Goal: Information Seeking & Learning: Learn about a topic

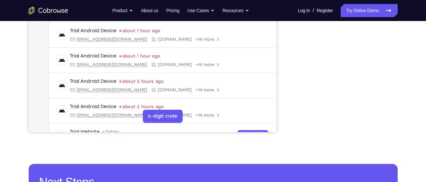
scroll to position [160, 0]
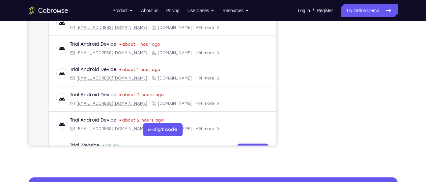
click at [371, 165] on div "Your Support Agent Your Customer Web iOS Android Next Steps We’d be happy to gi…" at bounding box center [212, 78] width 421 height 434
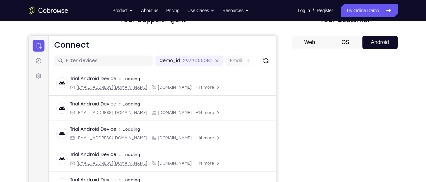
scroll to position [49, 0]
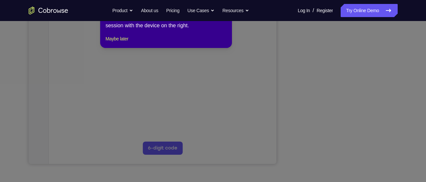
scroll to position [141, 0]
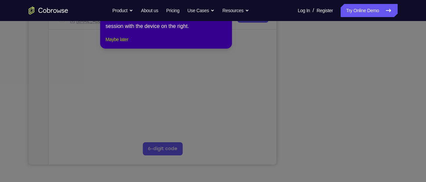
click at [117, 43] on button "Maybe later" at bounding box center [116, 40] width 23 height 8
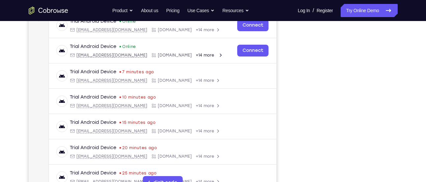
scroll to position [108, 0]
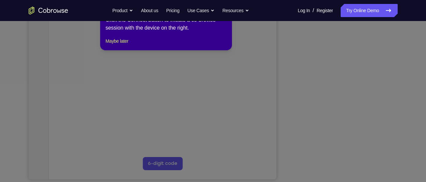
scroll to position [127, 0]
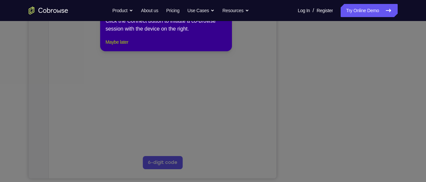
click at [112, 46] on button "Maybe later" at bounding box center [116, 42] width 23 height 8
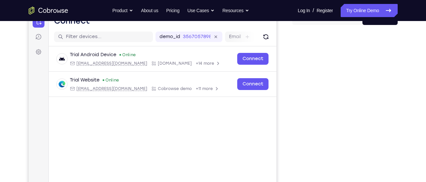
scroll to position [73, 0]
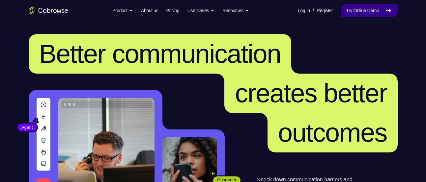
click at [365, 13] on link "Try Online Demo" at bounding box center [368, 10] width 57 height 13
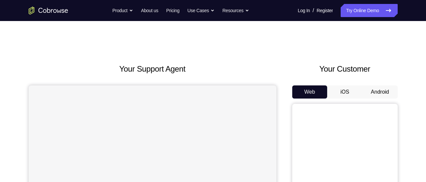
click at [372, 89] on button "Android" at bounding box center [379, 92] width 35 height 13
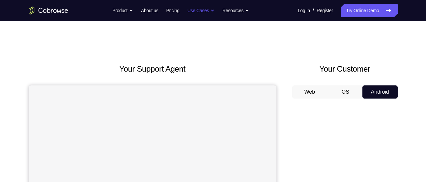
click at [362, 86] on button "Android" at bounding box center [379, 92] width 35 height 13
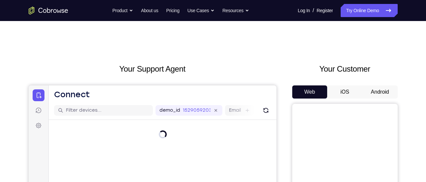
click at [373, 96] on button "Android" at bounding box center [379, 92] width 35 height 13
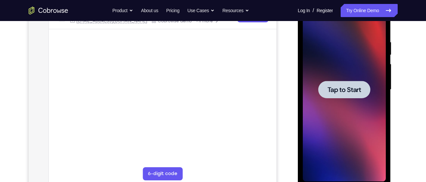
click at [344, 109] on div at bounding box center [344, 90] width 83 height 184
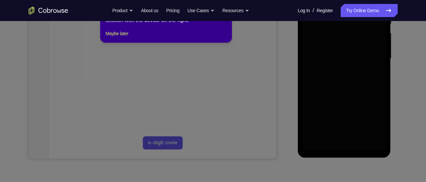
scroll to position [147, 0]
click at [120, 37] on button "Maybe later" at bounding box center [116, 33] width 23 height 8
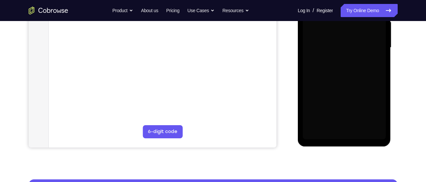
scroll to position [159, 0]
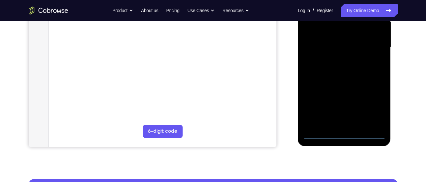
click at [345, 137] on div at bounding box center [344, 47] width 83 height 184
click at [373, 108] on div at bounding box center [344, 47] width 83 height 184
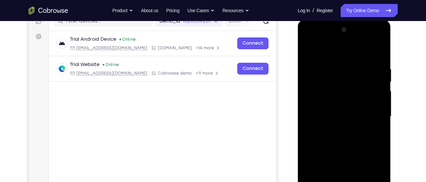
scroll to position [89, 0]
click at [334, 55] on div at bounding box center [344, 117] width 83 height 184
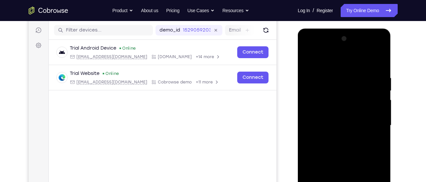
scroll to position [79, 0]
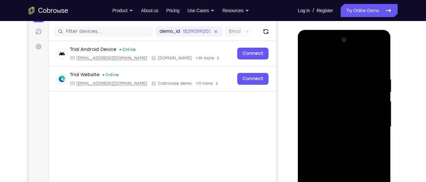
click at [371, 128] on div at bounding box center [344, 127] width 83 height 184
click at [336, 138] on div at bounding box center [344, 127] width 83 height 184
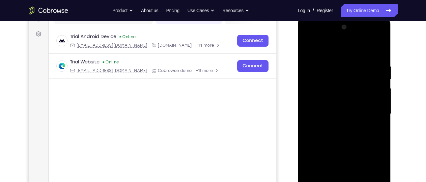
scroll to position [93, 0]
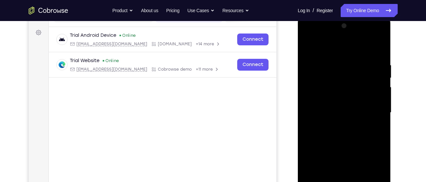
click at [346, 106] on div at bounding box center [344, 113] width 83 height 184
click at [334, 100] on div at bounding box center [344, 113] width 83 height 184
click at [315, 117] on div at bounding box center [344, 113] width 83 height 184
click at [319, 134] on div at bounding box center [344, 113] width 83 height 184
click at [330, 133] on div at bounding box center [344, 113] width 83 height 184
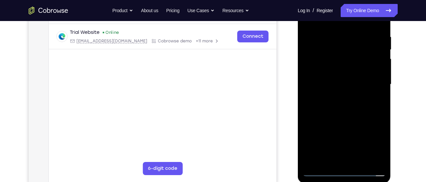
scroll to position [122, 0]
click at [352, 115] on div at bounding box center [344, 84] width 83 height 184
click at [360, 162] on div at bounding box center [344, 84] width 83 height 184
click at [337, 71] on div at bounding box center [344, 84] width 83 height 184
click at [344, 120] on div at bounding box center [344, 84] width 83 height 184
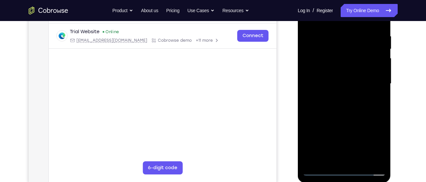
click at [339, 71] on div at bounding box center [344, 84] width 83 height 184
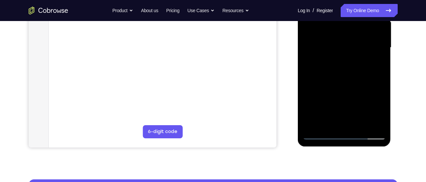
click at [326, 121] on div at bounding box center [344, 48] width 83 height 184
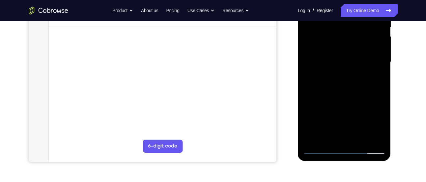
scroll to position [143, 0]
click at [364, 100] on div at bounding box center [344, 63] width 83 height 184
drag, startPoint x: 332, startPoint y: 130, endPoint x: 332, endPoint y: 108, distance: 21.7
click at [332, 108] on div at bounding box center [344, 63] width 83 height 184
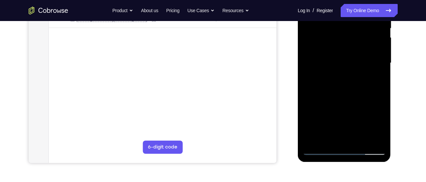
click at [315, 120] on div at bounding box center [344, 63] width 83 height 184
click at [375, 77] on div at bounding box center [344, 63] width 83 height 184
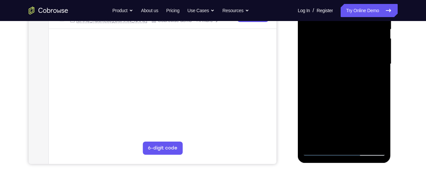
scroll to position [144, 0]
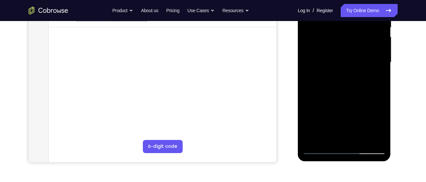
drag, startPoint x: 356, startPoint y: 78, endPoint x: 306, endPoint y: 81, distance: 50.5
click at [306, 81] on div at bounding box center [344, 62] width 83 height 184
click at [353, 78] on div at bounding box center [344, 62] width 83 height 184
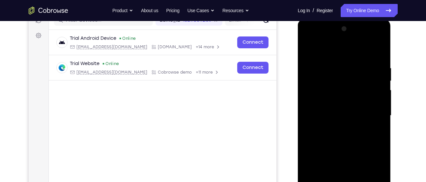
scroll to position [90, 0]
click at [310, 52] on div at bounding box center [344, 116] width 83 height 184
click at [339, 121] on div at bounding box center [344, 116] width 83 height 184
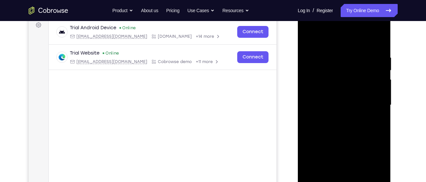
scroll to position [104, 0]
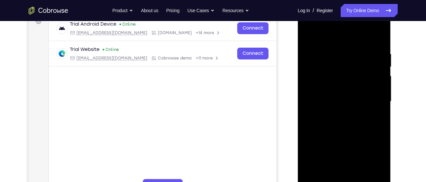
click at [341, 97] on div at bounding box center [344, 102] width 83 height 184
click at [354, 97] on div at bounding box center [344, 102] width 83 height 184
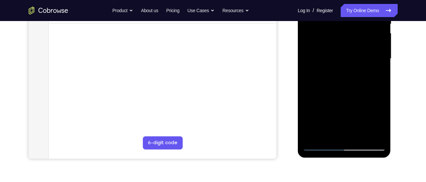
scroll to position [147, 0]
click at [327, 133] on div at bounding box center [344, 58] width 83 height 184
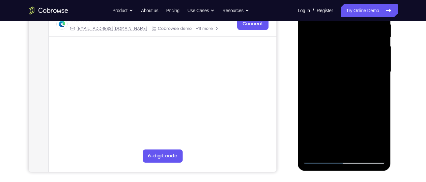
click at [317, 106] on div at bounding box center [344, 72] width 83 height 184
click at [376, 82] on div at bounding box center [344, 72] width 83 height 184
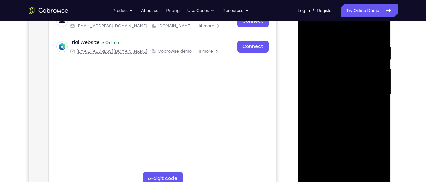
scroll to position [110, 0]
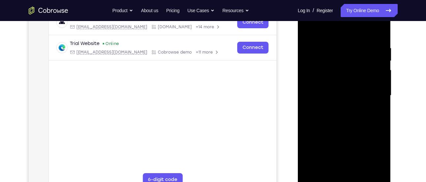
click at [336, 43] on div at bounding box center [344, 96] width 83 height 184
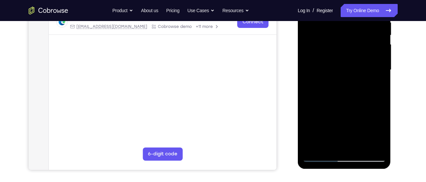
scroll to position [137, 0]
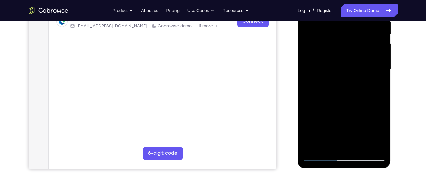
click at [362, 148] on div at bounding box center [344, 69] width 83 height 184
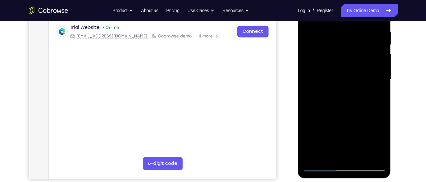
scroll to position [126, 0]
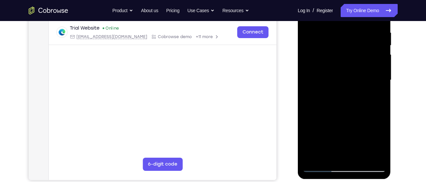
click at [361, 158] on div at bounding box center [344, 80] width 83 height 184
click at [342, 72] on div at bounding box center [344, 80] width 83 height 184
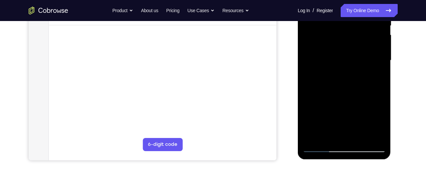
scroll to position [147, 0]
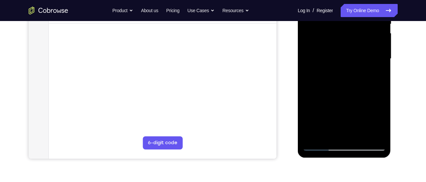
click at [321, 147] on div at bounding box center [344, 59] width 83 height 184
click at [333, 50] on div at bounding box center [344, 59] width 83 height 184
click at [353, 100] on div at bounding box center [344, 59] width 83 height 184
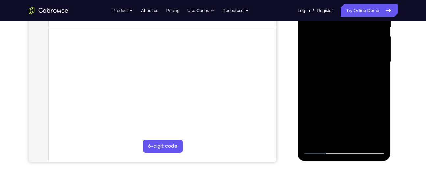
scroll to position [144, 0]
click at [368, 101] on div at bounding box center [344, 62] width 83 height 184
click at [329, 138] on div at bounding box center [344, 62] width 83 height 184
click at [310, 100] on div at bounding box center [344, 62] width 83 height 184
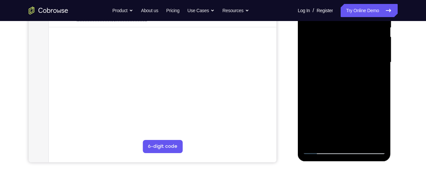
click at [375, 75] on div at bounding box center [344, 62] width 83 height 184
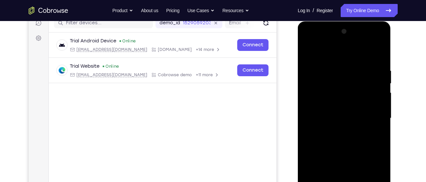
scroll to position [87, 0]
click at [349, 97] on div at bounding box center [344, 119] width 83 height 184
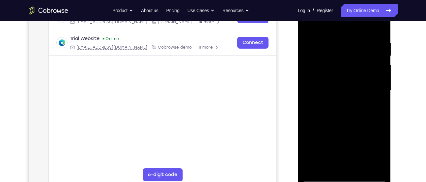
scroll to position [116, 0]
click at [359, 131] on div at bounding box center [344, 90] width 83 height 184
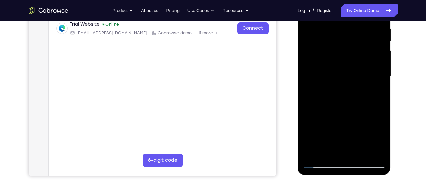
click at [329, 151] on div at bounding box center [344, 76] width 83 height 184
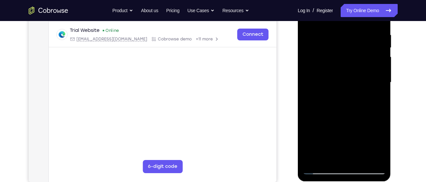
scroll to position [123, 0]
click at [307, 121] on div at bounding box center [344, 83] width 83 height 184
click at [319, 121] on div at bounding box center [344, 83] width 83 height 184
click at [374, 96] on div at bounding box center [344, 83] width 83 height 184
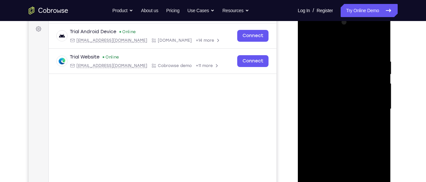
scroll to position [96, 0]
click at [342, 59] on div at bounding box center [344, 109] width 83 height 184
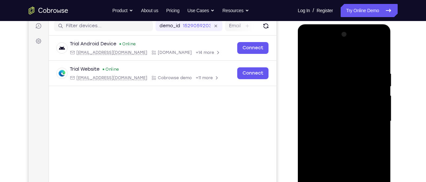
drag, startPoint x: 341, startPoint y: 142, endPoint x: 342, endPoint y: 20, distance: 121.8
click at [342, 24] on html "Online web based iOS Simulators and Android Emulators. Run iPhone, iPad, Mobile…" at bounding box center [345, 123] width 94 height 198
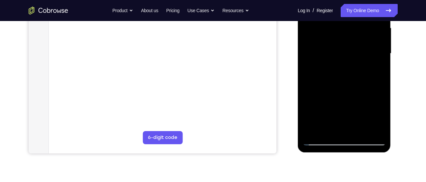
scroll to position [153, 0]
click at [320, 127] on div at bounding box center [344, 53] width 83 height 184
click at [328, 128] on div at bounding box center [344, 53] width 83 height 184
click at [317, 90] on div at bounding box center [344, 53] width 83 height 184
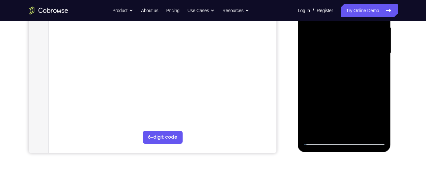
click at [374, 65] on div at bounding box center [344, 53] width 83 height 184
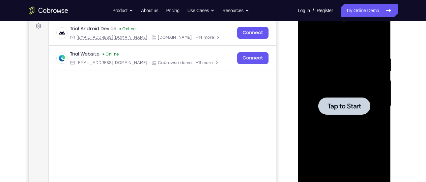
scroll to position [119, 0]
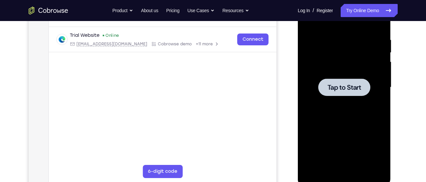
click at [341, 76] on div at bounding box center [344, 87] width 83 height 184
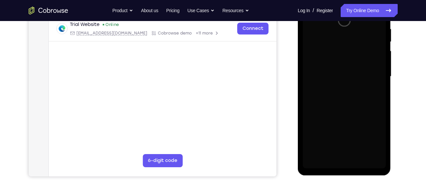
scroll to position [129, 0]
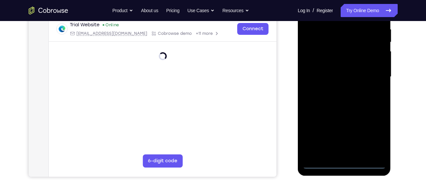
click at [345, 160] on div at bounding box center [344, 77] width 83 height 184
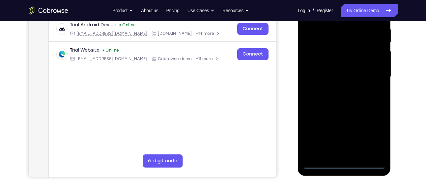
click at [346, 162] on div at bounding box center [344, 77] width 83 height 184
click at [380, 141] on div at bounding box center [344, 77] width 83 height 184
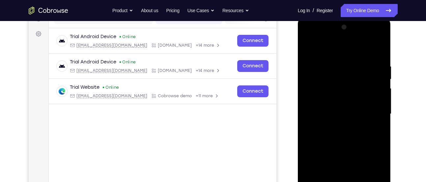
scroll to position [90, 0]
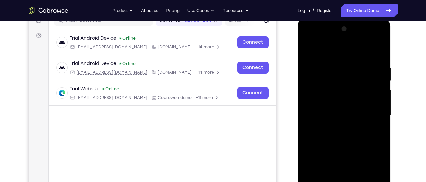
click at [341, 55] on div at bounding box center [344, 116] width 83 height 184
click at [372, 113] on div at bounding box center [344, 116] width 83 height 184
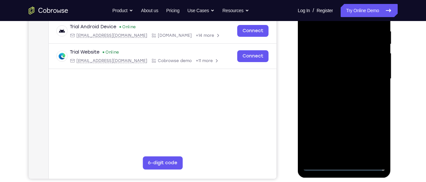
scroll to position [128, 0]
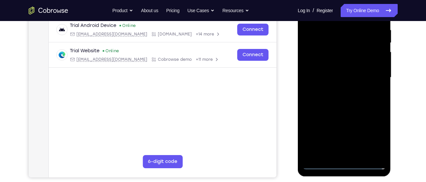
click at [337, 91] on div at bounding box center [344, 78] width 83 height 184
click at [346, 74] on div at bounding box center [344, 78] width 83 height 184
click at [323, 62] on div at bounding box center [344, 78] width 83 height 184
click at [331, 78] on div at bounding box center [344, 78] width 83 height 184
click at [322, 101] on div at bounding box center [344, 78] width 83 height 184
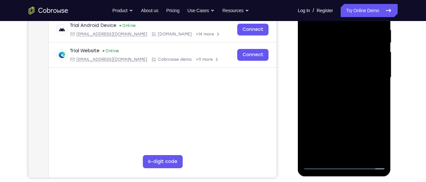
click at [337, 97] on div at bounding box center [344, 78] width 83 height 184
click at [335, 110] on div at bounding box center [344, 78] width 83 height 184
click at [359, 108] on div at bounding box center [344, 78] width 83 height 184
click at [361, 155] on div at bounding box center [344, 78] width 83 height 184
click at [341, 112] on div at bounding box center [344, 78] width 83 height 184
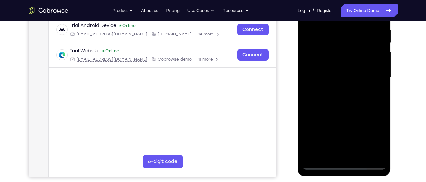
click at [344, 72] on div at bounding box center [344, 78] width 83 height 184
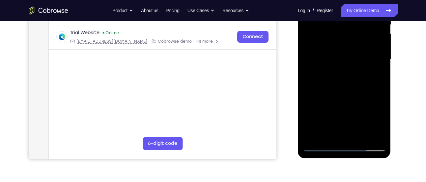
scroll to position [147, 0]
click at [334, 136] on div at bounding box center [344, 59] width 83 height 184
click at [361, 86] on div at bounding box center [344, 59] width 83 height 184
click at [329, 132] on div at bounding box center [344, 59] width 83 height 184
drag, startPoint x: 325, startPoint y: 127, endPoint x: 328, endPoint y: 104, distance: 23.3
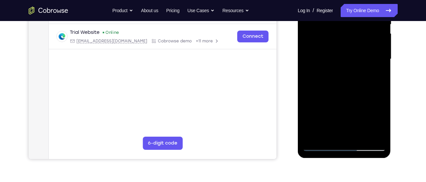
click at [328, 104] on div at bounding box center [344, 59] width 83 height 184
click at [316, 117] on div at bounding box center [344, 59] width 83 height 184
click at [371, 70] on div at bounding box center [344, 59] width 83 height 184
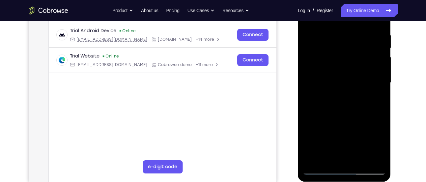
scroll to position [121, 0]
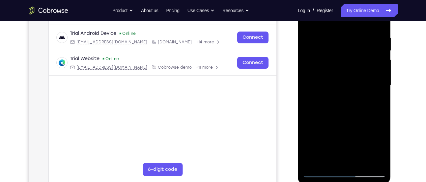
click at [375, 96] on div at bounding box center [344, 85] width 83 height 184
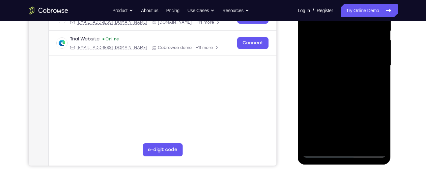
scroll to position [143, 0]
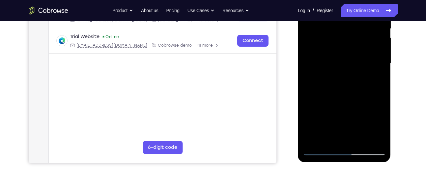
click at [328, 142] on div at bounding box center [344, 63] width 83 height 184
click at [375, 74] on div at bounding box center [344, 63] width 83 height 184
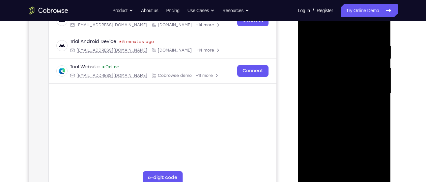
scroll to position [112, 0]
drag, startPoint x: 315, startPoint y: 58, endPoint x: 315, endPoint y: 90, distance: 31.9
click at [315, 90] on div at bounding box center [344, 94] width 83 height 184
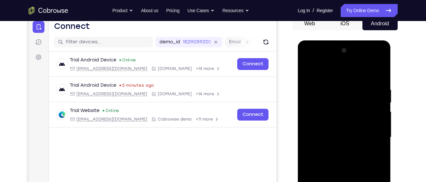
scroll to position [67, 0]
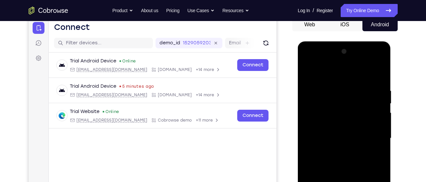
click at [318, 73] on div at bounding box center [344, 138] width 83 height 184
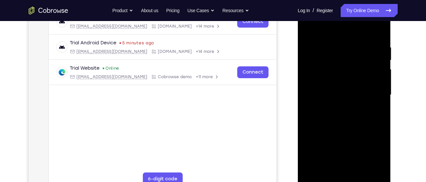
scroll to position [117, 0]
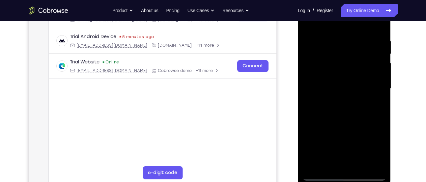
drag, startPoint x: 333, startPoint y: 137, endPoint x: 334, endPoint y: 101, distance: 35.6
click at [334, 101] on div at bounding box center [344, 89] width 83 height 184
click at [319, 111] on div at bounding box center [344, 89] width 83 height 184
click at [384, 59] on div at bounding box center [344, 89] width 83 height 184
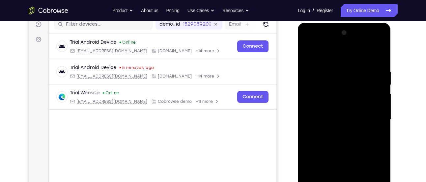
scroll to position [86, 0]
click at [382, 92] on div at bounding box center [344, 120] width 83 height 184
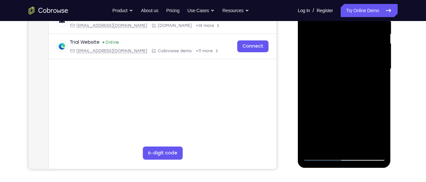
scroll to position [140, 0]
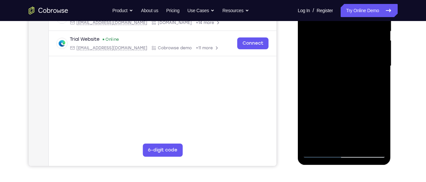
click at [360, 146] on div at bounding box center [344, 66] width 83 height 184
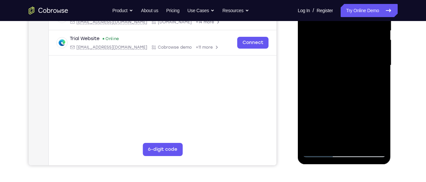
click at [319, 154] on div at bounding box center [344, 65] width 83 height 184
click at [320, 154] on div at bounding box center [344, 65] width 83 height 184
click at [374, 143] on div at bounding box center [344, 65] width 83 height 184
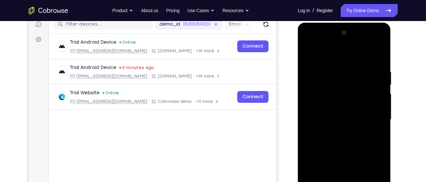
scroll to position [85, 0]
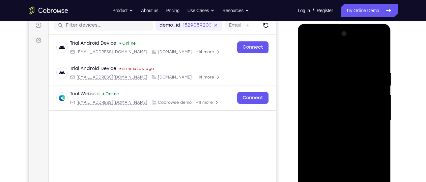
click at [308, 54] on div at bounding box center [344, 121] width 83 height 184
drag, startPoint x: 322, startPoint y: 129, endPoint x: 332, endPoint y: 35, distance: 95.3
click at [332, 35] on div at bounding box center [344, 121] width 83 height 184
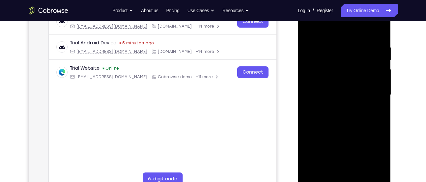
scroll to position [111, 0]
click at [316, 153] on div at bounding box center [344, 95] width 83 height 184
click at [329, 107] on div at bounding box center [344, 95] width 83 height 184
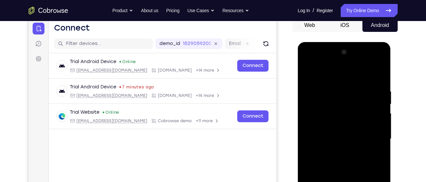
scroll to position [66, 0]
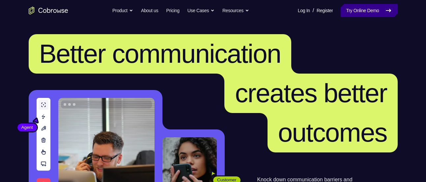
click at [356, 6] on link "Try Online Demo" at bounding box center [368, 10] width 57 height 13
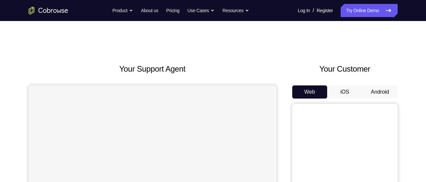
click at [379, 86] on button "Android" at bounding box center [379, 92] width 35 height 13
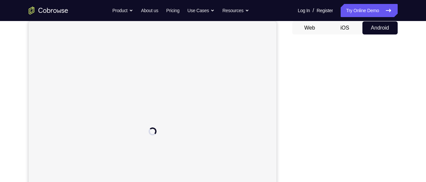
click at [283, 58] on div "Your Support Agent Your Customer Web iOS Android" at bounding box center [213, 120] width 369 height 243
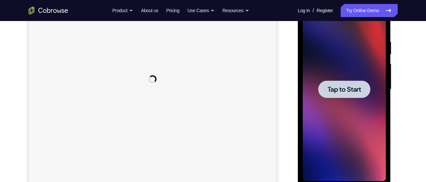
click at [371, 115] on div at bounding box center [344, 89] width 83 height 184
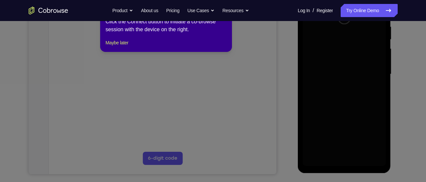
scroll to position [132, 0]
click at [124, 51] on div "1 of 8 × Click the Connect button to initiate a co-browse session with the devi…" at bounding box center [166, 25] width 132 height 51
click at [125, 46] on button "Maybe later" at bounding box center [116, 42] width 23 height 8
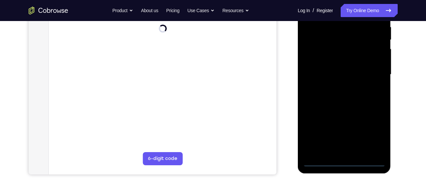
scroll to position [132, 0]
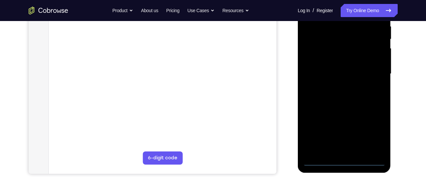
click at [348, 161] on div at bounding box center [344, 74] width 83 height 184
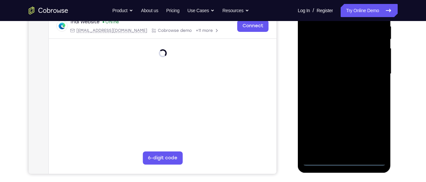
click at [372, 131] on div at bounding box center [344, 74] width 83 height 184
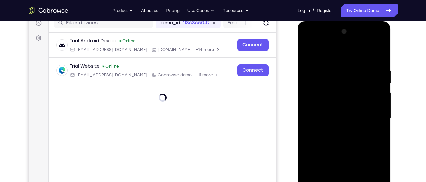
scroll to position [87, 0]
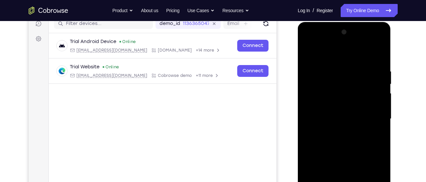
click at [343, 58] on div at bounding box center [344, 119] width 83 height 184
drag, startPoint x: 362, startPoint y: 79, endPoint x: 365, endPoint y: 91, distance: 12.3
click at [365, 91] on div at bounding box center [344, 119] width 83 height 184
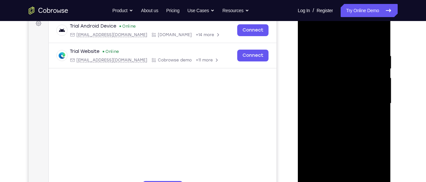
click at [372, 99] on div at bounding box center [344, 104] width 83 height 184
click at [374, 102] on div at bounding box center [344, 104] width 83 height 184
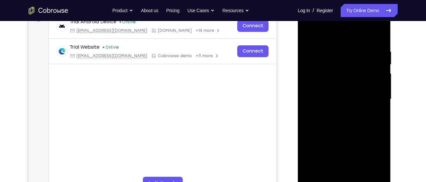
click at [335, 110] on div at bounding box center [344, 99] width 83 height 184
click at [345, 88] on div at bounding box center [344, 99] width 83 height 184
click at [333, 93] on div at bounding box center [344, 99] width 83 height 184
click at [326, 110] on div at bounding box center [344, 99] width 83 height 184
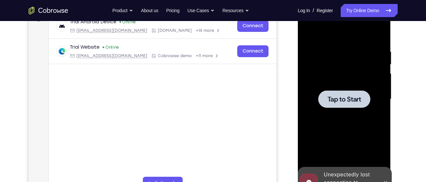
drag, startPoint x: 331, startPoint y: 109, endPoint x: 324, endPoint y: 108, distance: 7.0
click at [331, 109] on div at bounding box center [344, 99] width 83 height 184
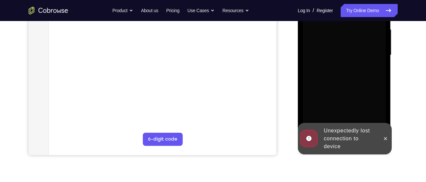
scroll to position [151, 0]
click at [385, 140] on icon at bounding box center [385, 138] width 5 height 5
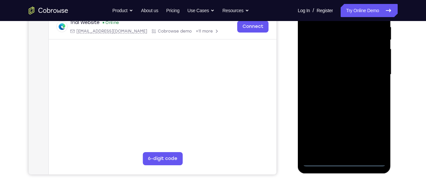
scroll to position [132, 0]
click at [340, 162] on div at bounding box center [344, 74] width 83 height 184
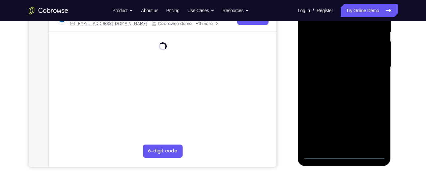
scroll to position [140, 0]
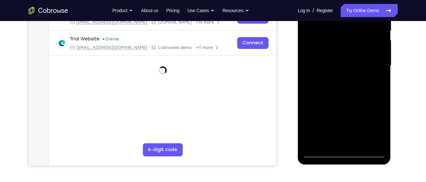
click at [344, 158] on div at bounding box center [344, 67] width 93 height 196
click at [373, 126] on div at bounding box center [344, 66] width 83 height 184
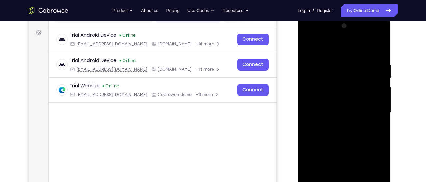
scroll to position [93, 0]
click at [341, 51] on div at bounding box center [344, 113] width 83 height 184
click at [370, 110] on div at bounding box center [344, 113] width 83 height 184
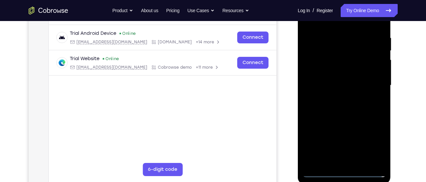
scroll to position [121, 0]
click at [332, 161] on div at bounding box center [344, 85] width 83 height 184
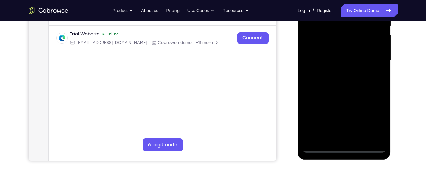
scroll to position [146, 0]
click at [352, 138] on div at bounding box center [344, 60] width 83 height 184
click at [318, 149] on div at bounding box center [344, 60] width 83 height 184
click at [353, 141] on div at bounding box center [344, 60] width 83 height 184
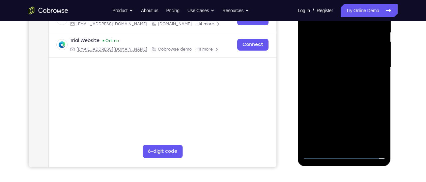
click at [355, 56] on div at bounding box center [344, 67] width 83 height 184
click at [335, 55] on div at bounding box center [344, 67] width 83 height 184
click at [308, 71] on div at bounding box center [344, 67] width 83 height 184
click at [342, 88] on div at bounding box center [344, 67] width 83 height 184
click at [338, 85] on div at bounding box center [344, 67] width 83 height 184
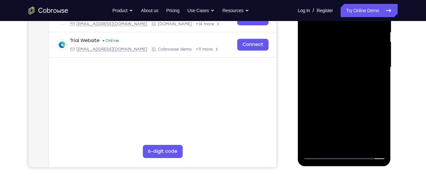
scroll to position [106, 0]
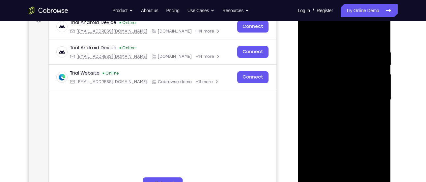
click at [379, 48] on div at bounding box center [344, 100] width 83 height 184
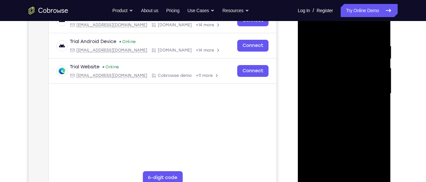
scroll to position [113, 0]
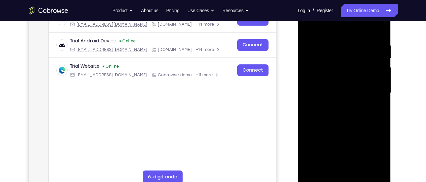
click at [345, 114] on div at bounding box center [344, 93] width 83 height 184
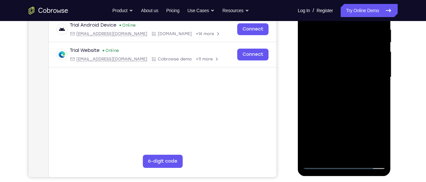
scroll to position [129, 0]
click at [375, 23] on div at bounding box center [344, 77] width 83 height 184
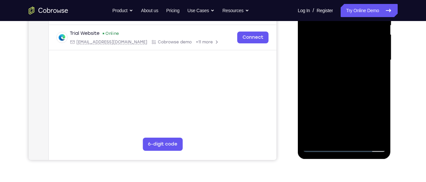
scroll to position [147, 0]
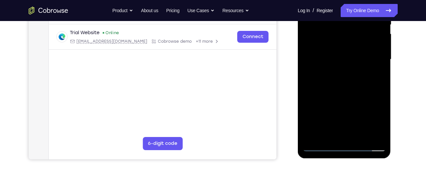
click at [349, 72] on div at bounding box center [344, 59] width 83 height 184
click at [349, 78] on div at bounding box center [344, 59] width 83 height 184
click at [323, 147] on div at bounding box center [344, 59] width 83 height 184
click at [321, 147] on div at bounding box center [344, 59] width 83 height 184
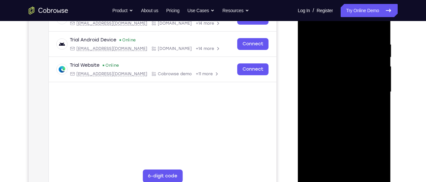
scroll to position [112, 0]
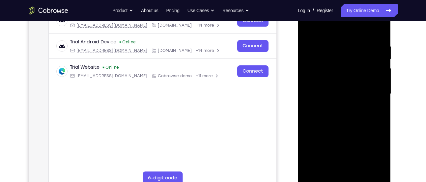
click at [315, 76] on div at bounding box center [344, 94] width 83 height 184
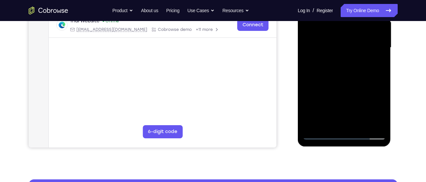
click at [357, 80] on div at bounding box center [344, 48] width 83 height 184
click at [358, 126] on div at bounding box center [344, 48] width 83 height 184
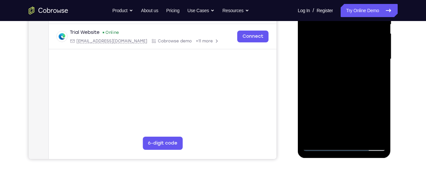
scroll to position [144, 0]
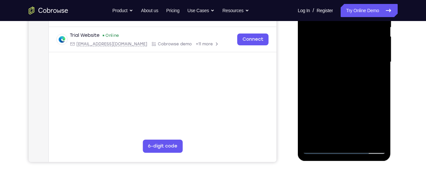
click at [355, 100] on div at bounding box center [344, 62] width 83 height 184
click at [321, 50] on div at bounding box center [344, 62] width 83 height 184
click at [326, 139] on div at bounding box center [344, 62] width 83 height 184
click at [361, 100] on div at bounding box center [344, 62] width 83 height 184
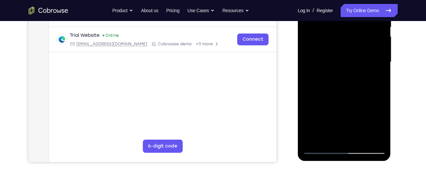
click at [377, 74] on div at bounding box center [344, 62] width 83 height 184
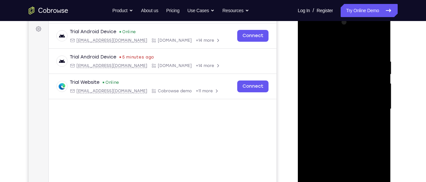
scroll to position [96, 0]
click at [310, 43] on div at bounding box center [344, 109] width 83 height 184
click at [323, 101] on div at bounding box center [344, 109] width 83 height 184
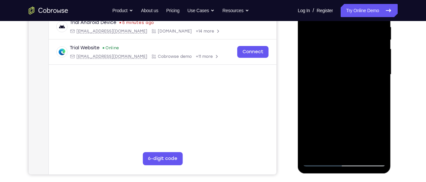
scroll to position [148, 0]
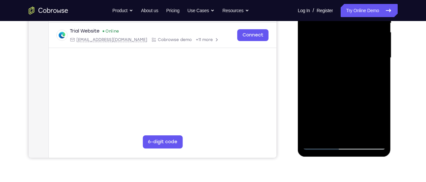
click at [328, 133] on div at bounding box center [344, 58] width 83 height 184
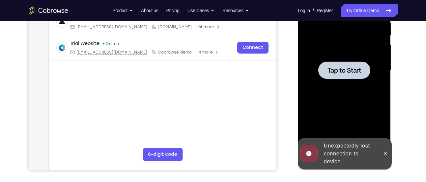
click at [323, 82] on div at bounding box center [344, 70] width 83 height 184
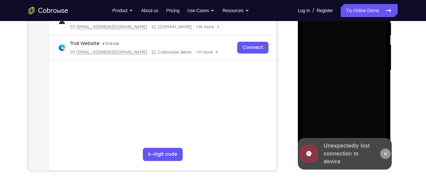
click at [383, 154] on icon at bounding box center [385, 153] width 5 height 5
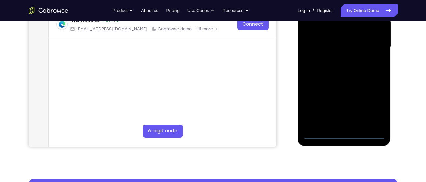
scroll to position [159, 0]
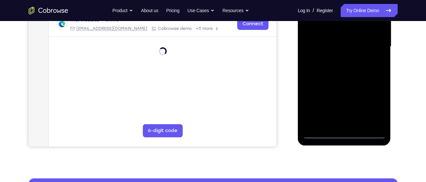
click at [343, 137] on div at bounding box center [344, 47] width 83 height 184
click at [344, 136] on div at bounding box center [344, 47] width 83 height 184
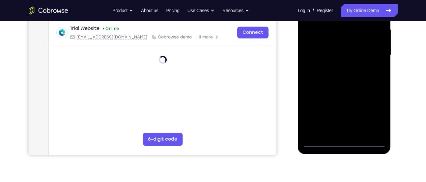
scroll to position [150, 0]
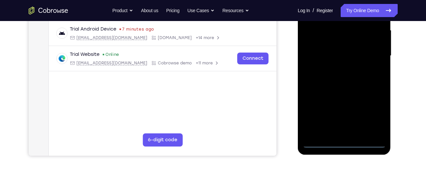
click at [372, 117] on div at bounding box center [344, 56] width 83 height 184
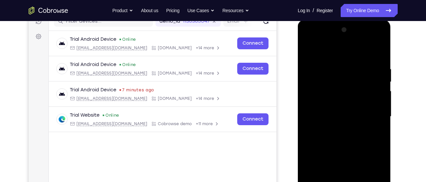
scroll to position [88, 0]
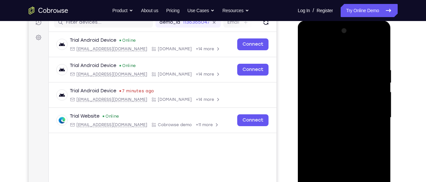
click at [332, 54] on div at bounding box center [344, 118] width 83 height 184
click at [372, 119] on div at bounding box center [344, 118] width 83 height 184
click at [377, 120] on div at bounding box center [344, 118] width 83 height 184
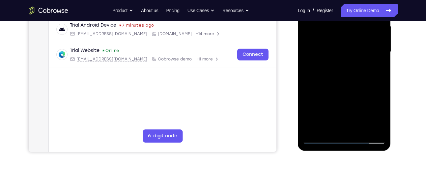
scroll to position [157, 0]
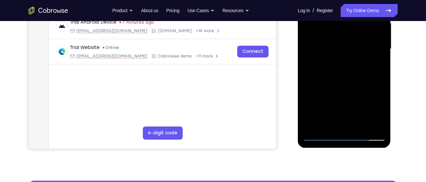
click at [350, 126] on div at bounding box center [344, 49] width 83 height 184
click at [339, 40] on div at bounding box center [344, 49] width 83 height 184
click at [333, 45] on div at bounding box center [344, 49] width 83 height 184
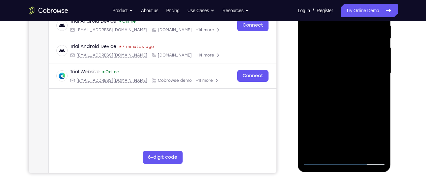
scroll to position [123, 0]
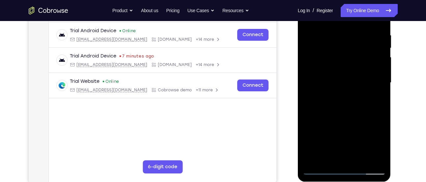
click at [337, 94] on div at bounding box center [344, 83] width 83 height 184
click at [348, 79] on div at bounding box center [344, 83] width 83 height 184
click at [327, 68] on div at bounding box center [344, 83] width 83 height 184
click at [321, 68] on div at bounding box center [344, 83] width 83 height 184
click at [324, 81] on div at bounding box center [344, 83] width 83 height 184
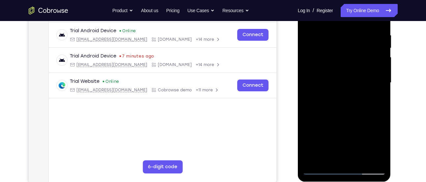
click at [323, 100] on div at bounding box center [344, 83] width 83 height 184
click at [335, 105] on div at bounding box center [344, 83] width 83 height 184
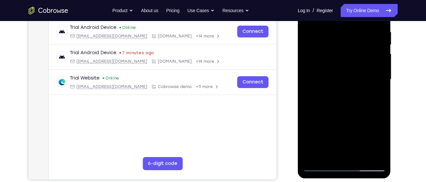
scroll to position [128, 0]
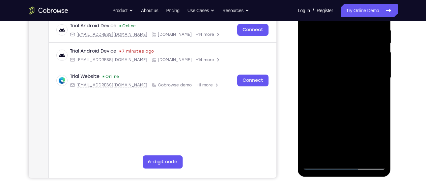
click at [336, 108] on div at bounding box center [344, 78] width 83 height 184
click at [357, 154] on div at bounding box center [344, 78] width 83 height 184
click at [342, 115] on div at bounding box center [344, 78] width 83 height 184
click at [340, 87] on div at bounding box center [344, 78] width 83 height 184
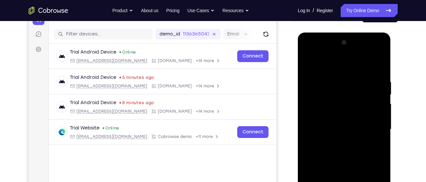
scroll to position [76, 0]
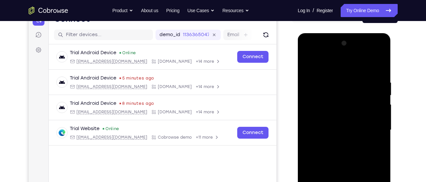
click at [307, 62] on div at bounding box center [344, 130] width 83 height 184
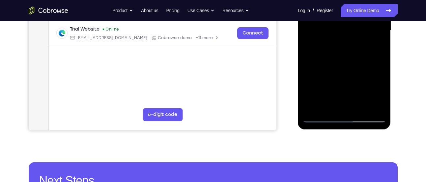
scroll to position [176, 0]
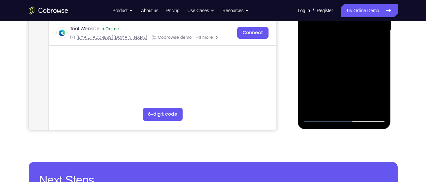
click at [321, 116] on div at bounding box center [344, 30] width 83 height 184
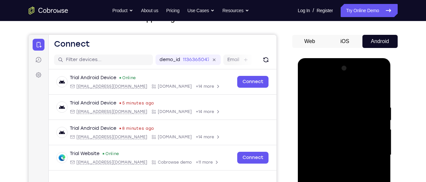
scroll to position [50, 0]
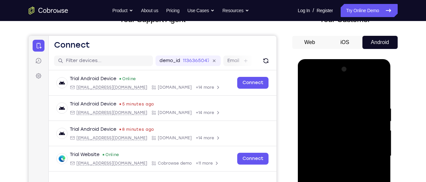
click at [307, 90] on div at bounding box center [344, 156] width 83 height 184
click at [338, 104] on div at bounding box center [344, 156] width 83 height 184
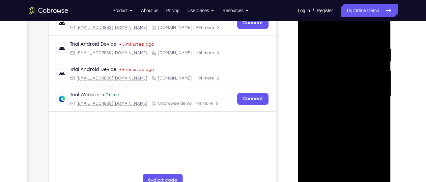
scroll to position [110, 0]
click at [372, 109] on div at bounding box center [344, 96] width 83 height 184
click at [369, 95] on div at bounding box center [344, 96] width 83 height 184
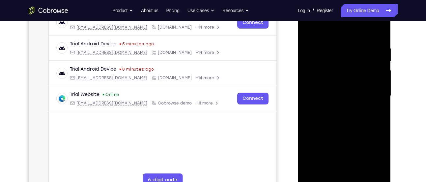
click at [380, 33] on div at bounding box center [344, 96] width 83 height 184
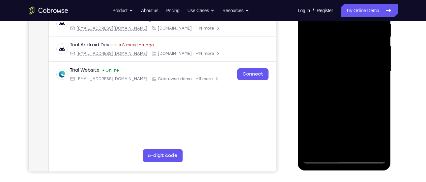
scroll to position [136, 0]
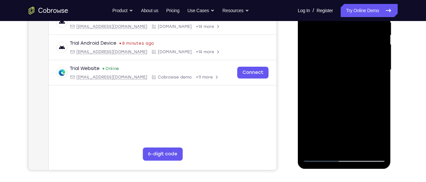
click at [356, 147] on div at bounding box center [344, 70] width 83 height 184
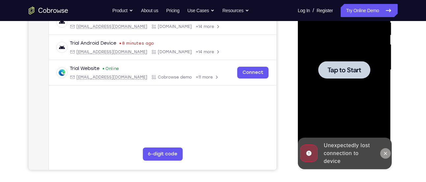
click at [385, 157] on button at bounding box center [385, 153] width 11 height 11
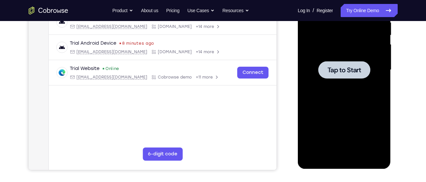
scroll to position [95, 0]
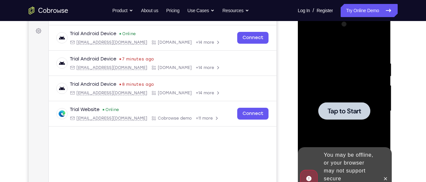
click at [335, 96] on div at bounding box center [344, 111] width 83 height 184
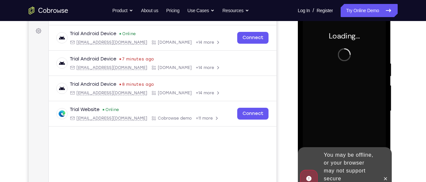
click at [381, 169] on div at bounding box center [385, 178] width 11 height 63
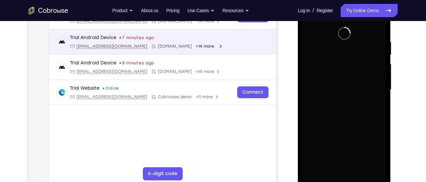
scroll to position [117, 0]
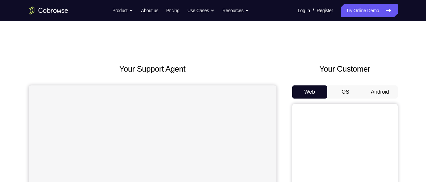
click at [381, 86] on button "Android" at bounding box center [379, 92] width 35 height 13
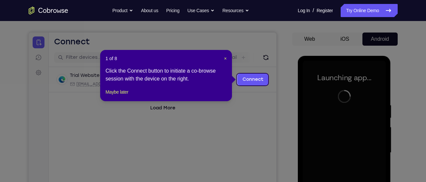
scroll to position [53, 0]
click at [121, 96] on button "Maybe later" at bounding box center [116, 93] width 23 height 8
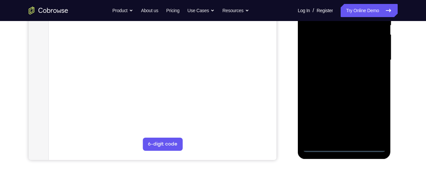
scroll to position [147, 0]
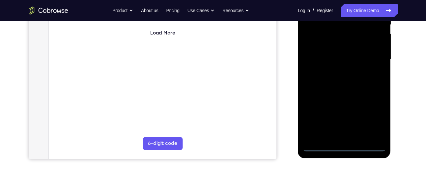
click at [345, 146] on div at bounding box center [344, 59] width 83 height 184
click at [371, 122] on div at bounding box center [344, 59] width 83 height 184
click at [319, 145] on div at bounding box center [344, 59] width 83 height 184
click at [362, 56] on div at bounding box center [344, 59] width 83 height 184
click at [322, 148] on div at bounding box center [344, 59] width 83 height 184
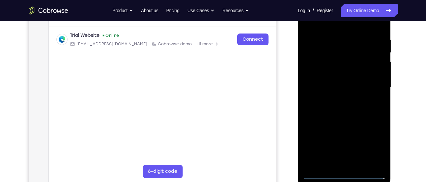
scroll to position [117, 0]
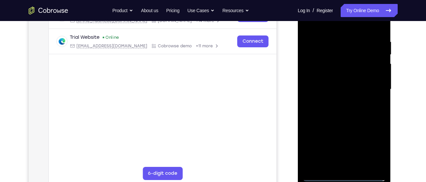
click at [374, 145] on div at bounding box center [344, 89] width 83 height 184
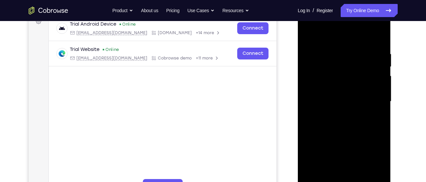
scroll to position [103, 0]
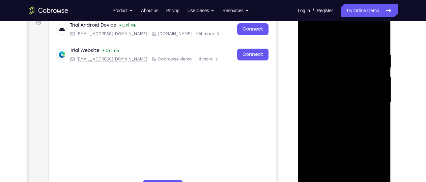
click at [352, 43] on div at bounding box center [344, 103] width 83 height 184
click at [371, 106] on div at bounding box center [344, 103] width 83 height 184
click at [334, 114] on div at bounding box center [344, 103] width 83 height 184
click at [356, 96] on div at bounding box center [344, 103] width 83 height 184
click at [336, 87] on div at bounding box center [344, 103] width 83 height 184
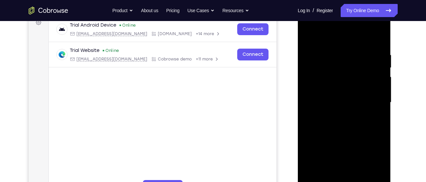
click at [320, 101] on div at bounding box center [344, 103] width 83 height 184
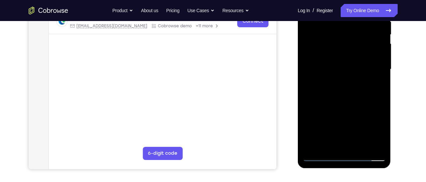
scroll to position [138, 0]
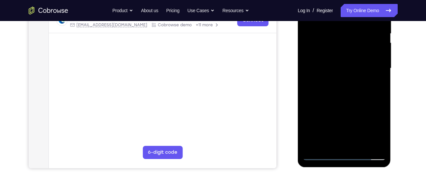
click at [353, 96] on div at bounding box center [344, 68] width 83 height 184
drag, startPoint x: 362, startPoint y: 122, endPoint x: 368, endPoint y: 100, distance: 22.7
click at [368, 100] on div at bounding box center [344, 68] width 83 height 184
drag, startPoint x: 355, startPoint y: 96, endPoint x: 361, endPoint y: -11, distance: 107.5
click at [361, 0] on div at bounding box center [344, 68] width 83 height 184
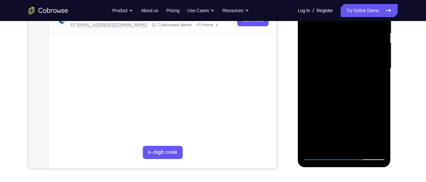
drag, startPoint x: 340, startPoint y: 118, endPoint x: 352, endPoint y: 53, distance: 66.1
click at [352, 53] on div at bounding box center [344, 68] width 83 height 184
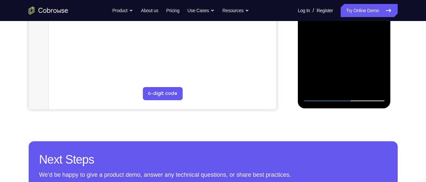
click at [357, 86] on div at bounding box center [344, 9] width 83 height 184
click at [343, 44] on div at bounding box center [344, 9] width 83 height 184
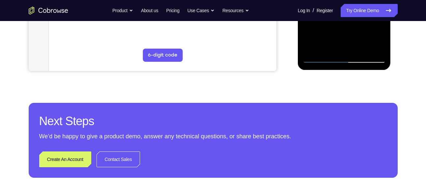
scroll to position [205, 0]
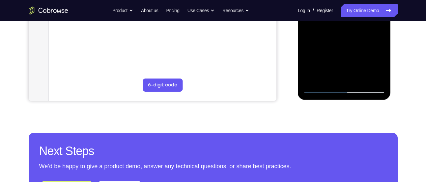
click at [319, 87] on div at bounding box center [344, 1] width 83 height 184
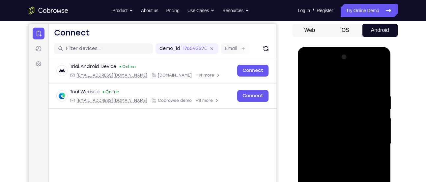
scroll to position [61, 0]
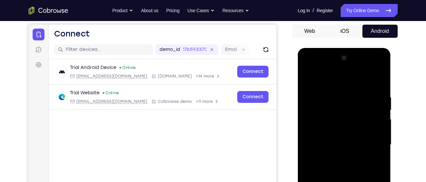
click at [311, 78] on div at bounding box center [344, 145] width 83 height 184
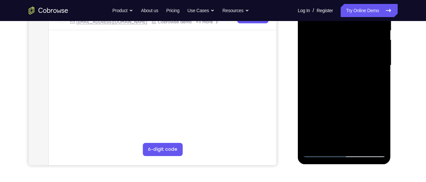
scroll to position [140, 0]
click at [374, 144] on div at bounding box center [344, 66] width 83 height 184
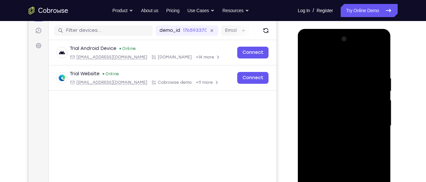
scroll to position [74, 0]
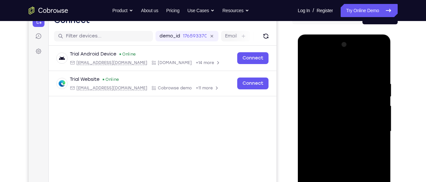
click at [310, 64] on div at bounding box center [344, 132] width 83 height 184
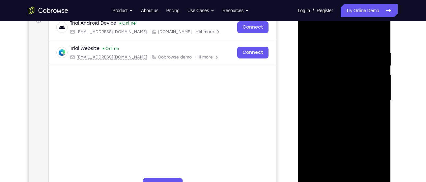
scroll to position [106, 0]
drag, startPoint x: 339, startPoint y: 130, endPoint x: 336, endPoint y: -11, distance: 140.9
click at [336, 3] on html "Online web based iOS Simulators and Android Emulators. Run iPhone, iPad, Mobile…" at bounding box center [345, 102] width 94 height 198
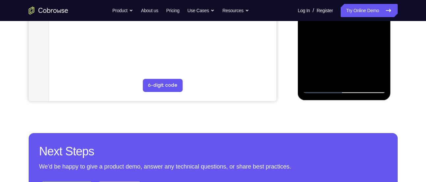
scroll to position [205, 0]
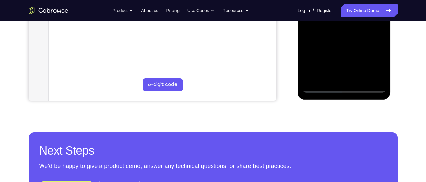
drag, startPoint x: 340, startPoint y: 61, endPoint x: 341, endPoint y: -52, distance: 112.9
click at [341, 0] on div at bounding box center [344, 0] width 83 height 184
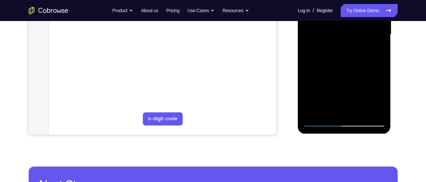
scroll to position [170, 0]
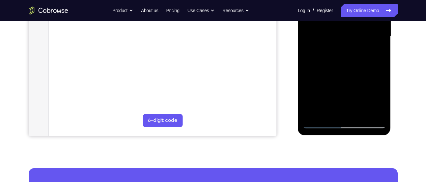
click at [313, 96] on div at bounding box center [344, 36] width 83 height 184
click at [350, 50] on div at bounding box center [344, 36] width 83 height 184
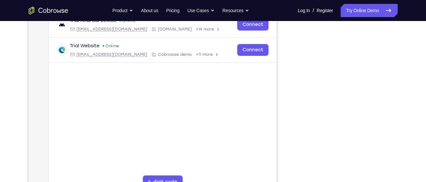
scroll to position [107, 0]
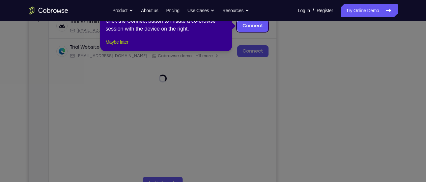
click at [127, 46] on button "Maybe later" at bounding box center [116, 42] width 23 height 8
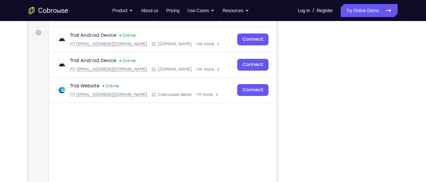
scroll to position [93, 0]
click at [288, 111] on div "Your Support Agent Your Customer Web iOS Android" at bounding box center [213, 91] width 369 height 243
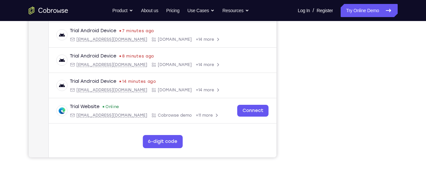
scroll to position [149, 0]
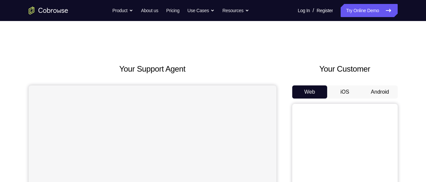
click at [370, 96] on button "Android" at bounding box center [379, 92] width 35 height 13
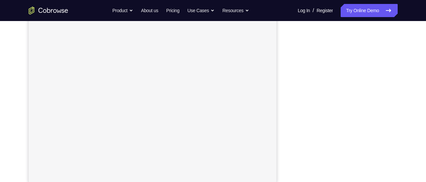
scroll to position [134, 0]
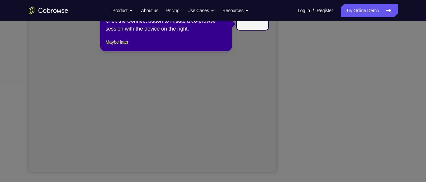
click at [375, 129] on icon at bounding box center [215, 91] width 431 height 182
click at [124, 46] on button "Maybe later" at bounding box center [116, 42] width 23 height 8
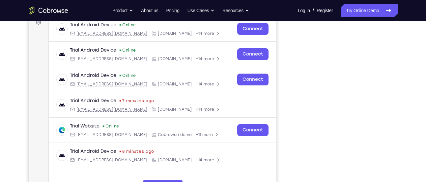
scroll to position [104, 0]
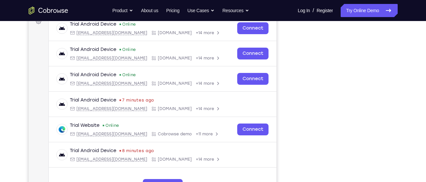
click at [296, 109] on div at bounding box center [344, 101] width 105 height 202
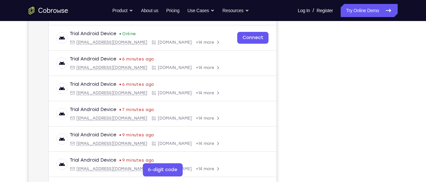
scroll to position [121, 0]
click at [391, 170] on div at bounding box center [344, 85] width 105 height 202
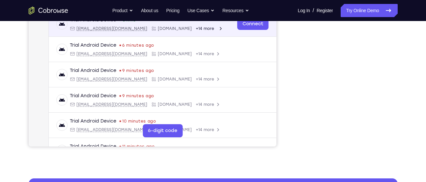
scroll to position [161, 0]
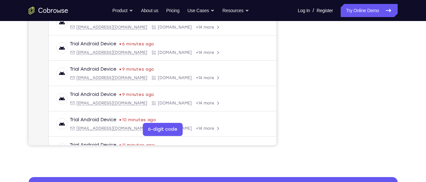
click at [393, 131] on div at bounding box center [344, 44] width 105 height 202
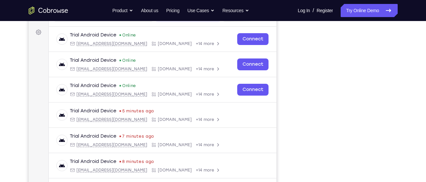
scroll to position [168, 0]
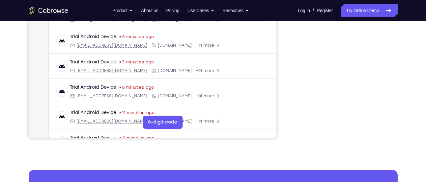
click at [399, 122] on div "Your Support Agent Your Customer Web iOS Android Next Steps We’d be happy to gi…" at bounding box center [212, 70] width 421 height 434
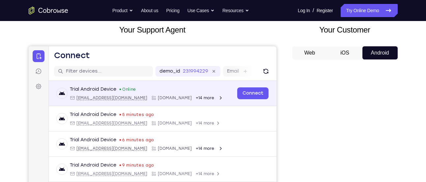
scroll to position [40, 0]
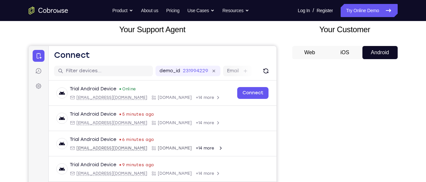
click at [296, 97] on div at bounding box center [344, 166] width 105 height 202
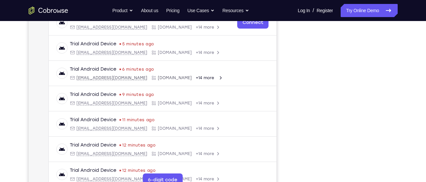
scroll to position [113, 0]
